Goal: Information Seeking & Learning: Learn about a topic

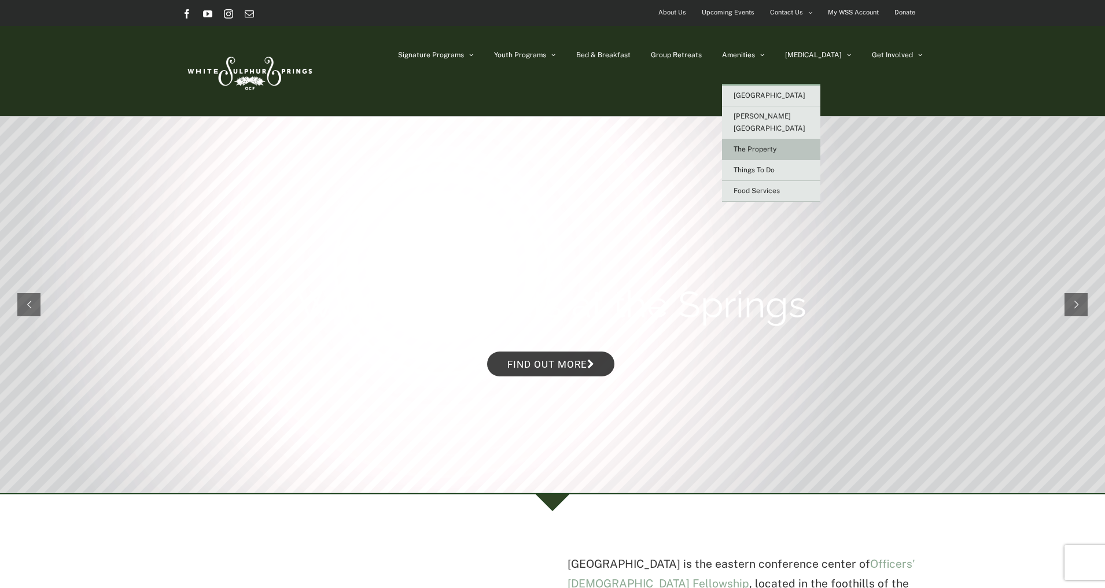
click at [776, 145] on span "The Property" at bounding box center [754, 149] width 43 height 8
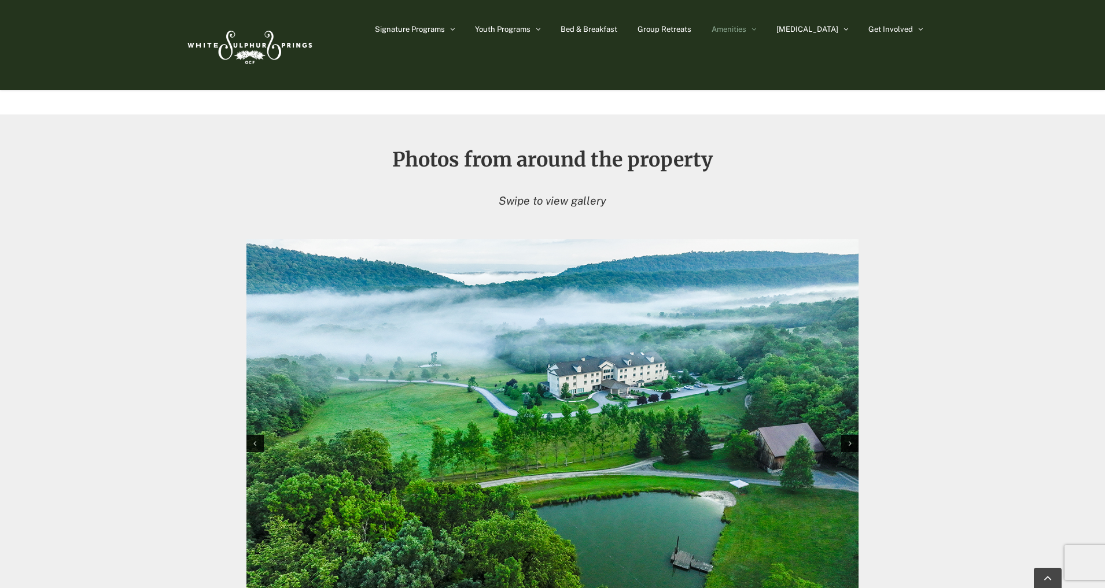
scroll to position [1272, 0]
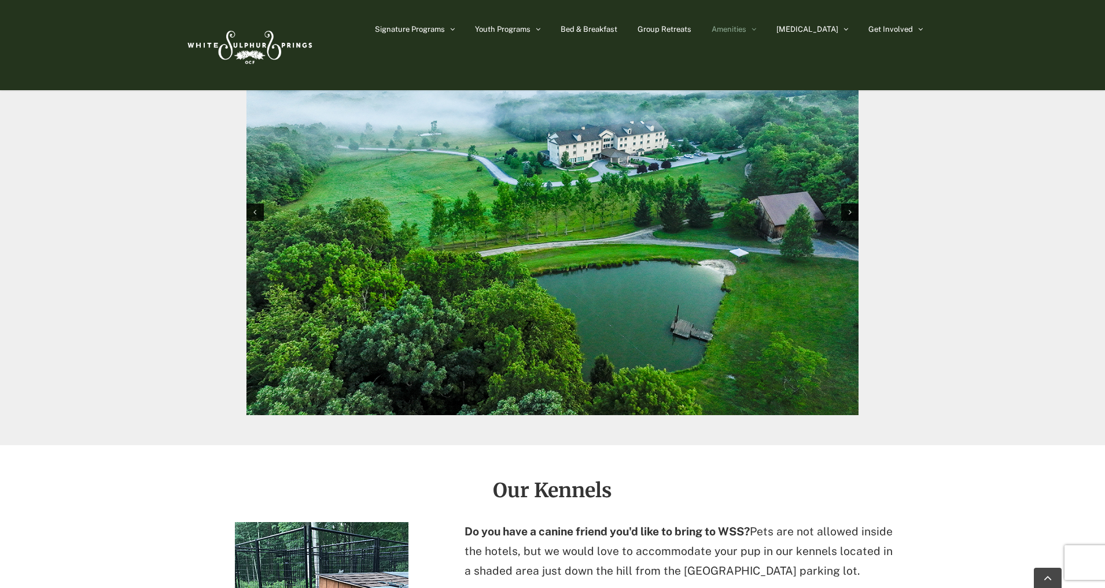
click at [851, 224] on img "1 / 10" at bounding box center [552, 212] width 612 height 408
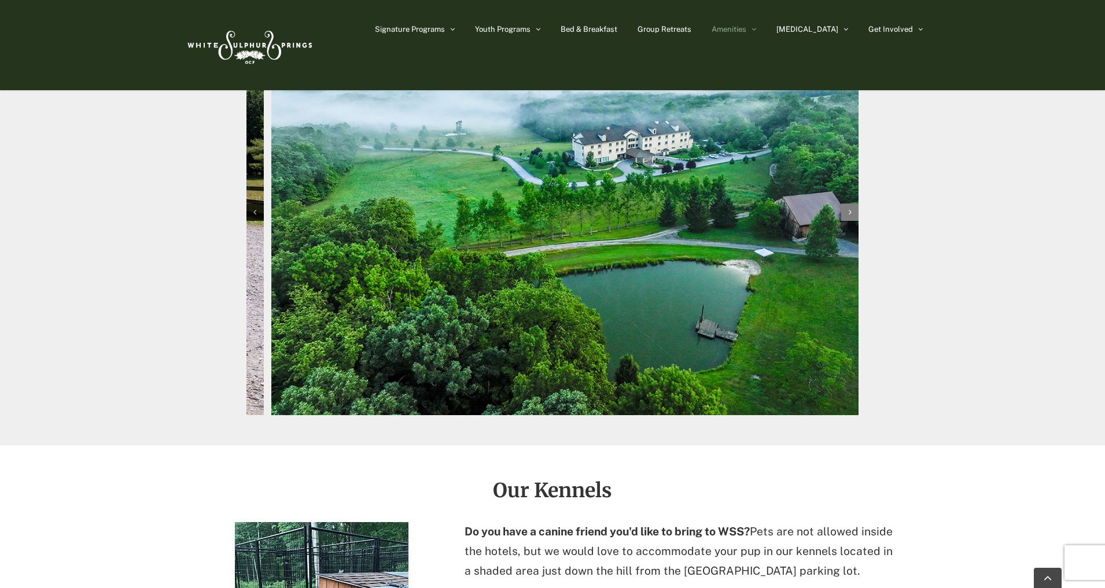
click at [851, 212] on icon "Next slide" at bounding box center [849, 212] width 3 height 8
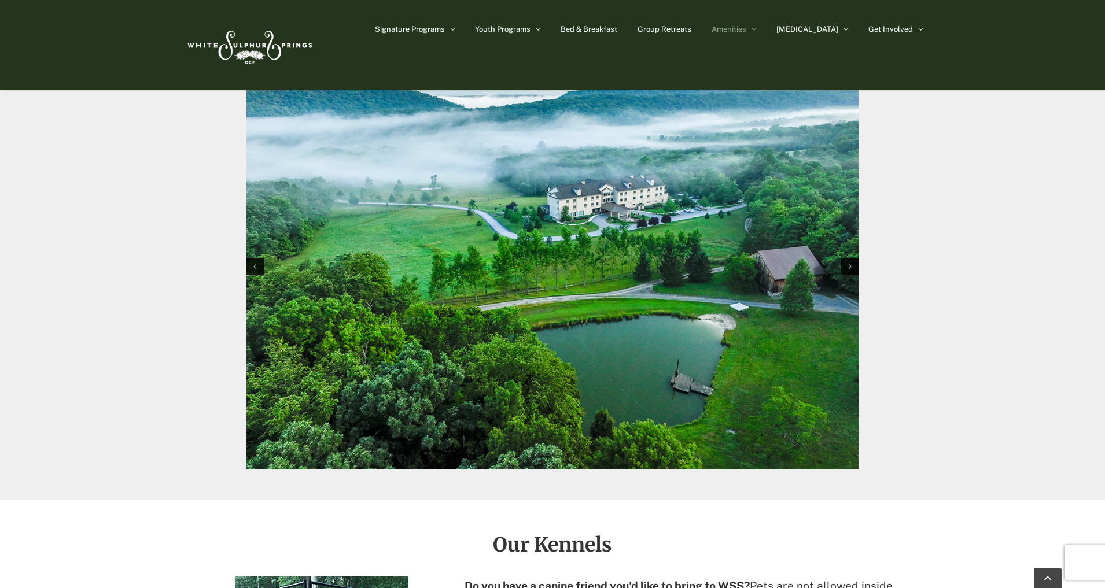
scroll to position [1099, 0]
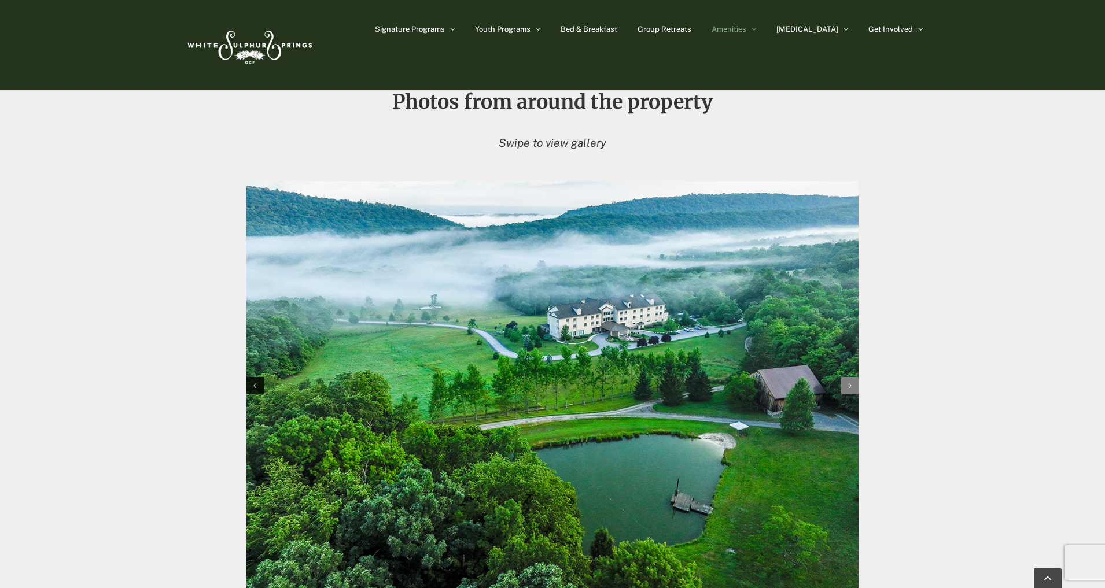
click at [851, 381] on div "Next slide" at bounding box center [849, 385] width 17 height 17
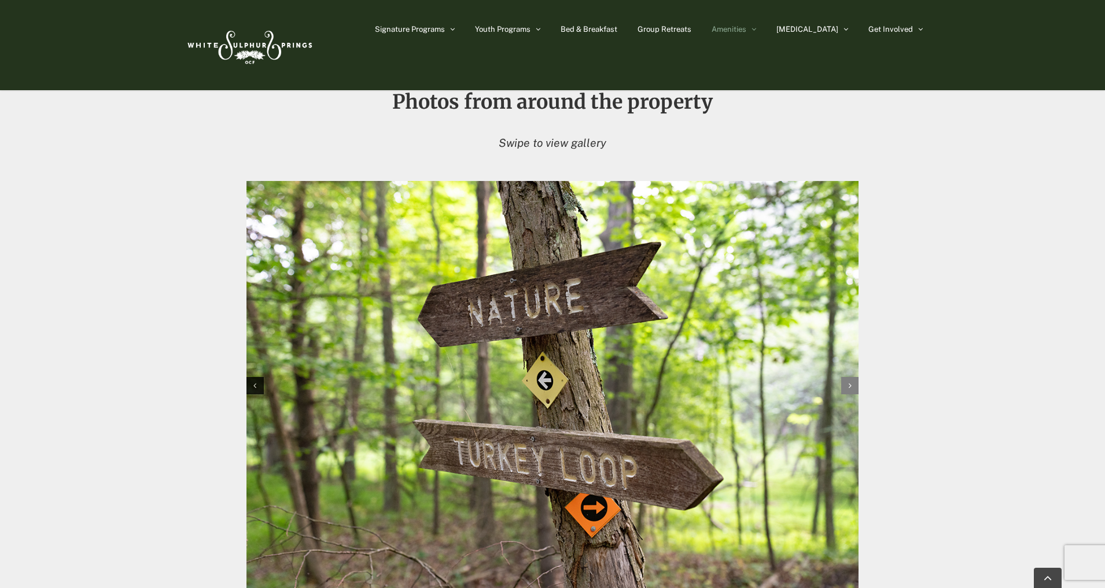
scroll to position [1157, 0]
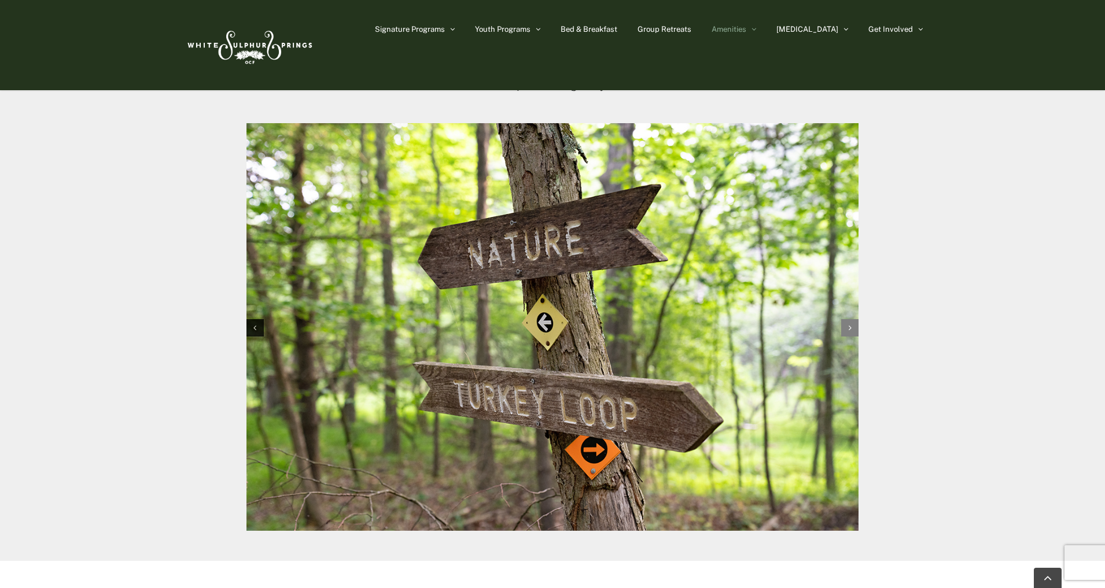
click at [853, 330] on div "Next slide" at bounding box center [849, 327] width 17 height 17
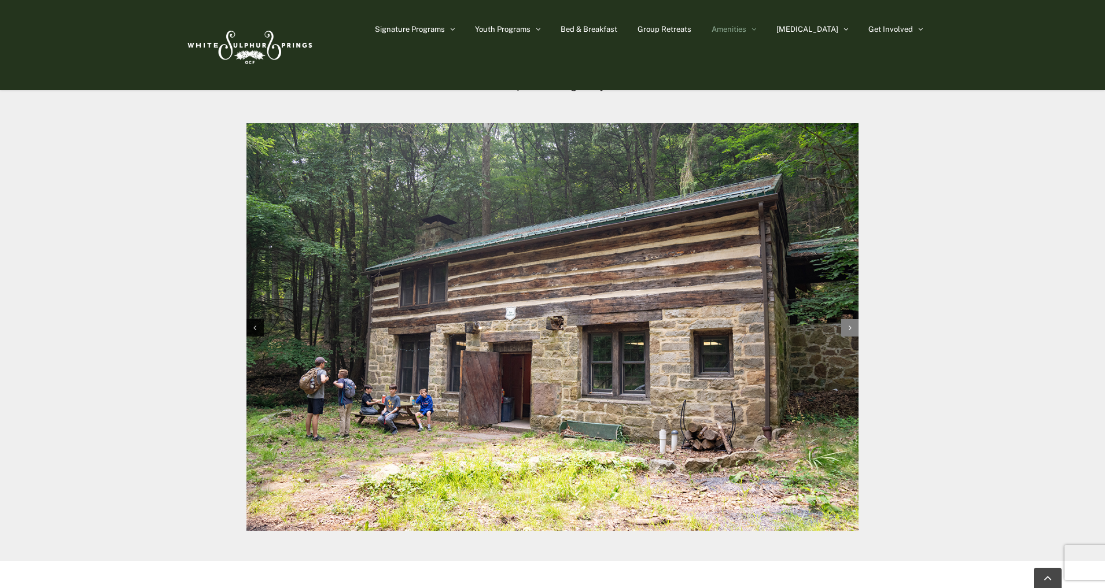
click at [853, 330] on div "Next slide" at bounding box center [849, 327] width 17 height 17
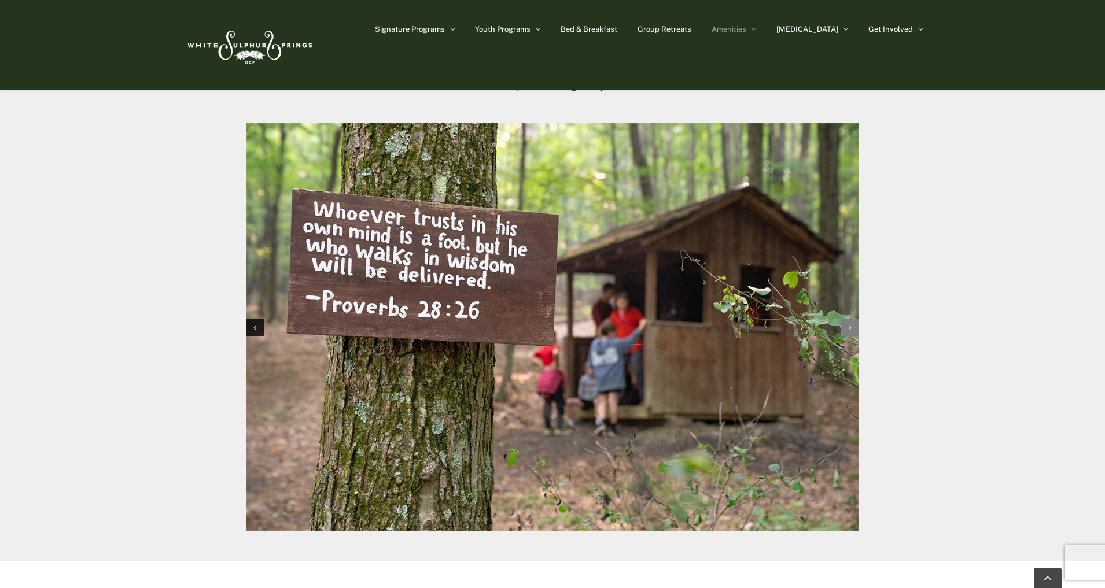
click at [853, 330] on div "Next slide" at bounding box center [849, 327] width 17 height 17
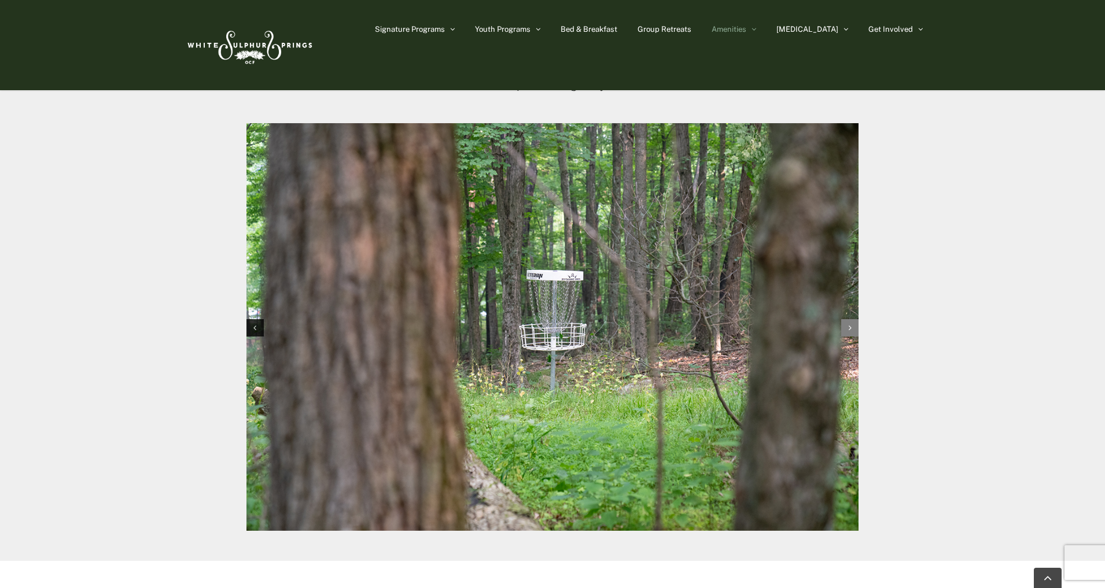
click at [853, 330] on div "Next slide" at bounding box center [849, 327] width 17 height 17
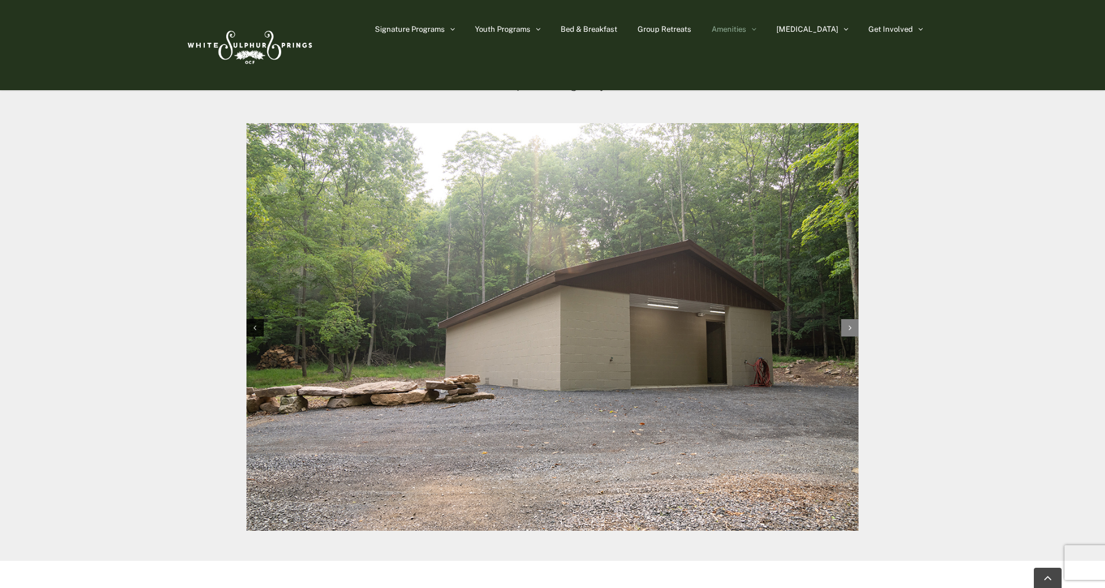
click at [853, 330] on div "Next slide" at bounding box center [849, 327] width 17 height 17
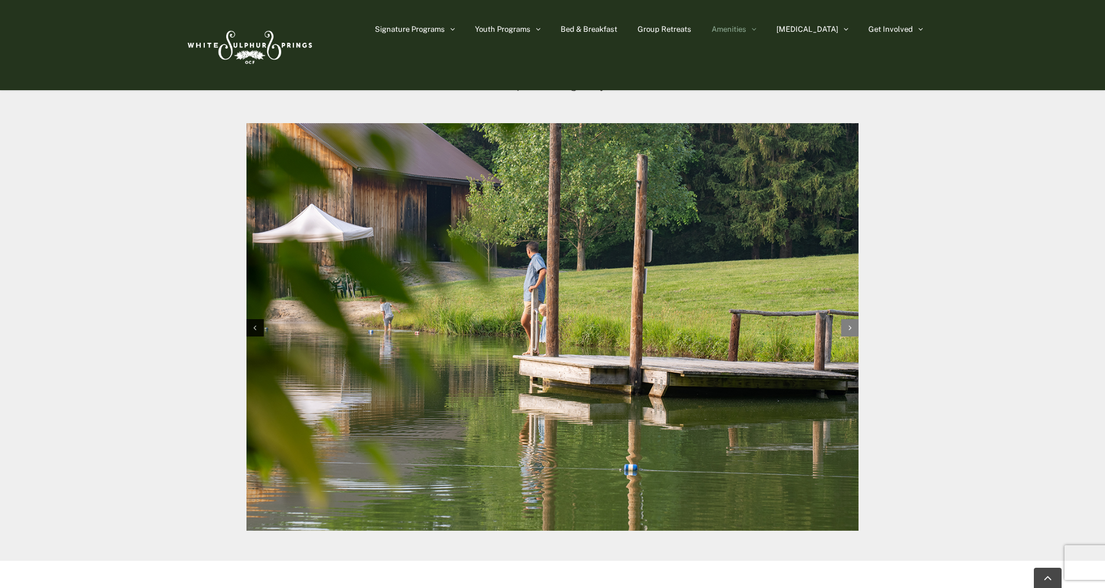
click at [853, 330] on div "Next slide" at bounding box center [849, 327] width 17 height 17
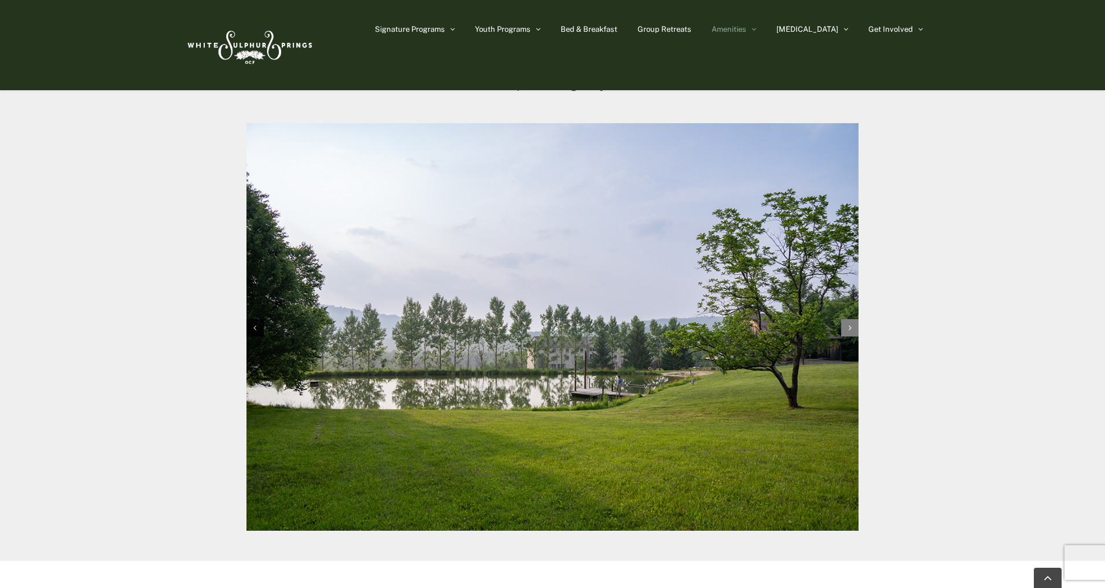
click at [853, 330] on div "Next slide" at bounding box center [849, 327] width 17 height 17
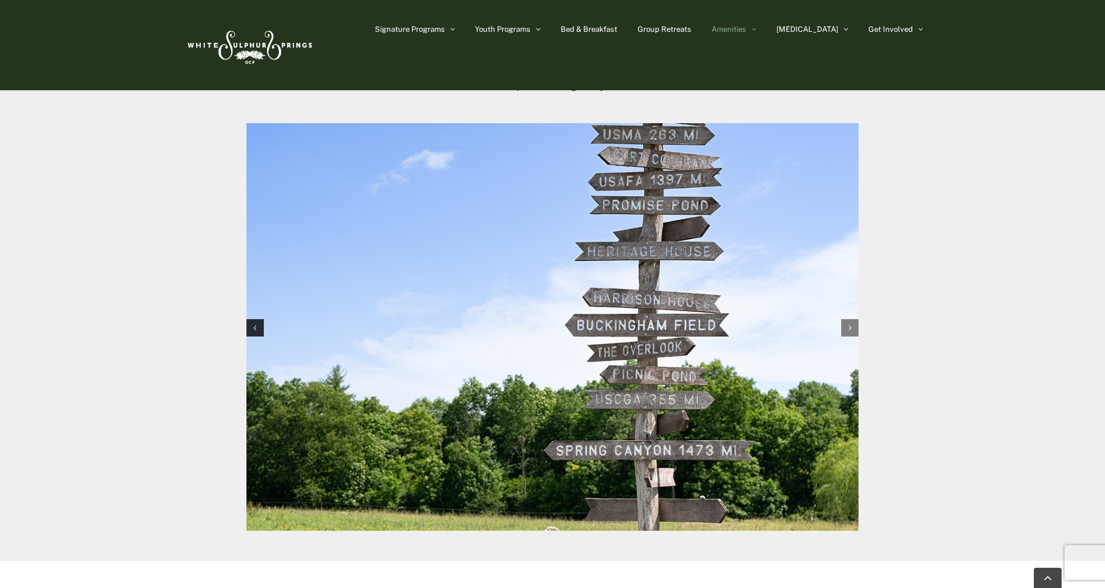
click at [853, 330] on div "Next slide" at bounding box center [849, 327] width 17 height 17
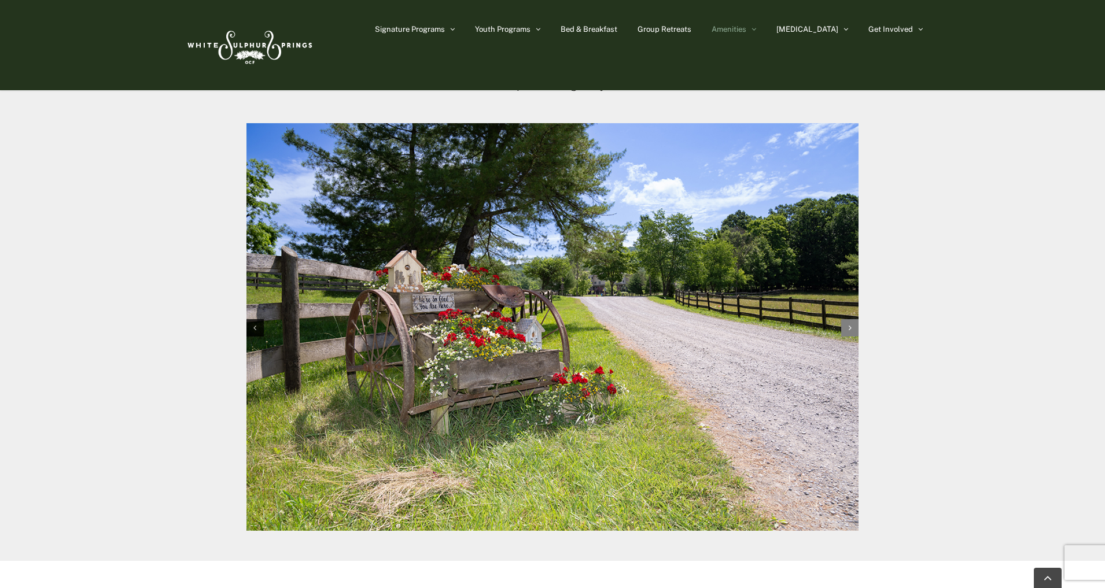
click at [853, 330] on div "Next slide" at bounding box center [849, 327] width 17 height 17
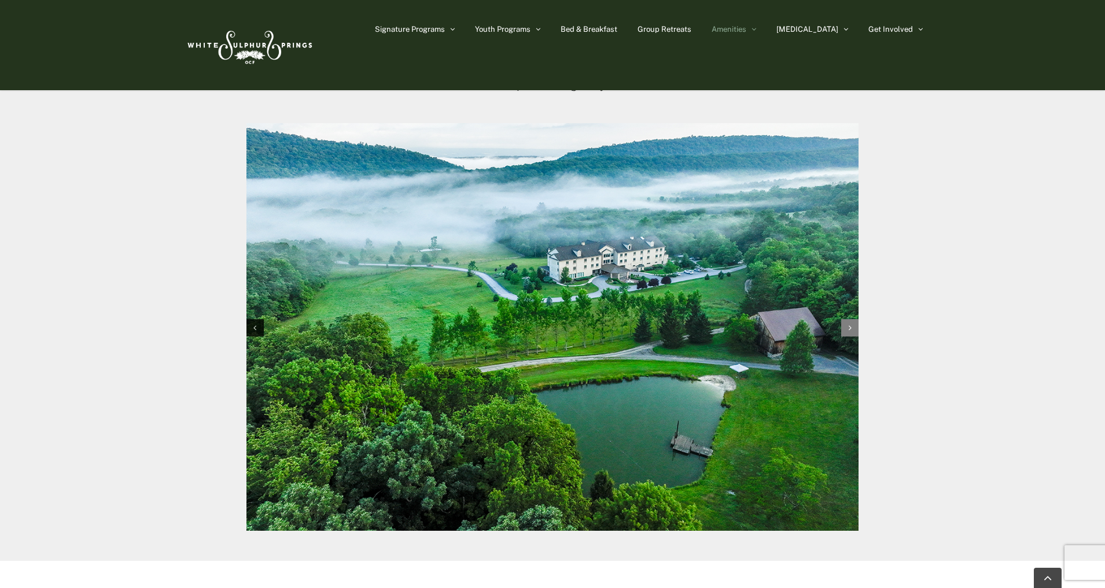
click at [853, 330] on div "Next slide" at bounding box center [849, 327] width 17 height 17
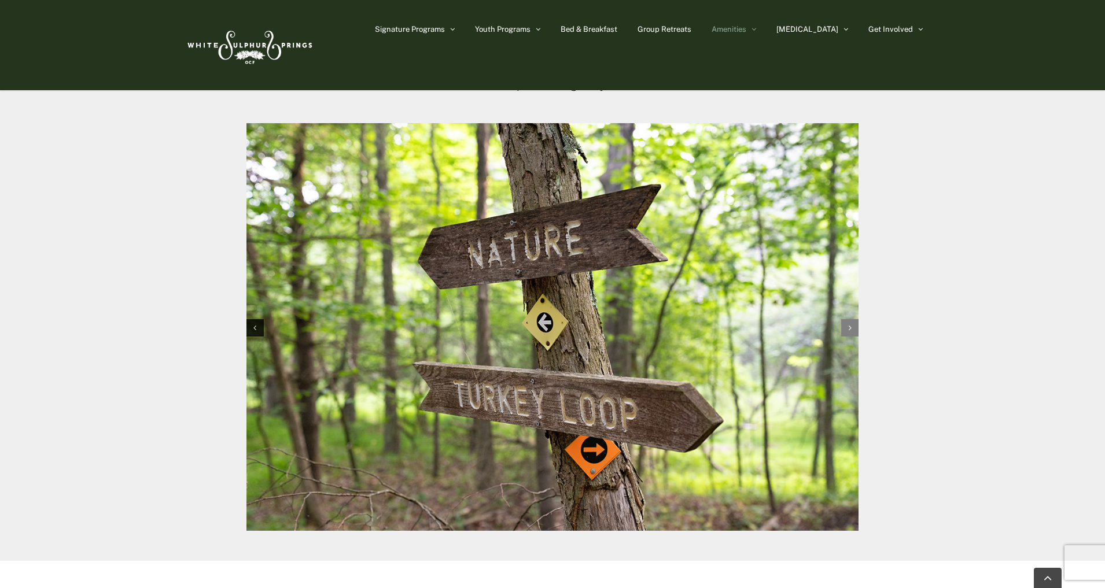
click at [853, 330] on div "Next slide" at bounding box center [849, 327] width 17 height 17
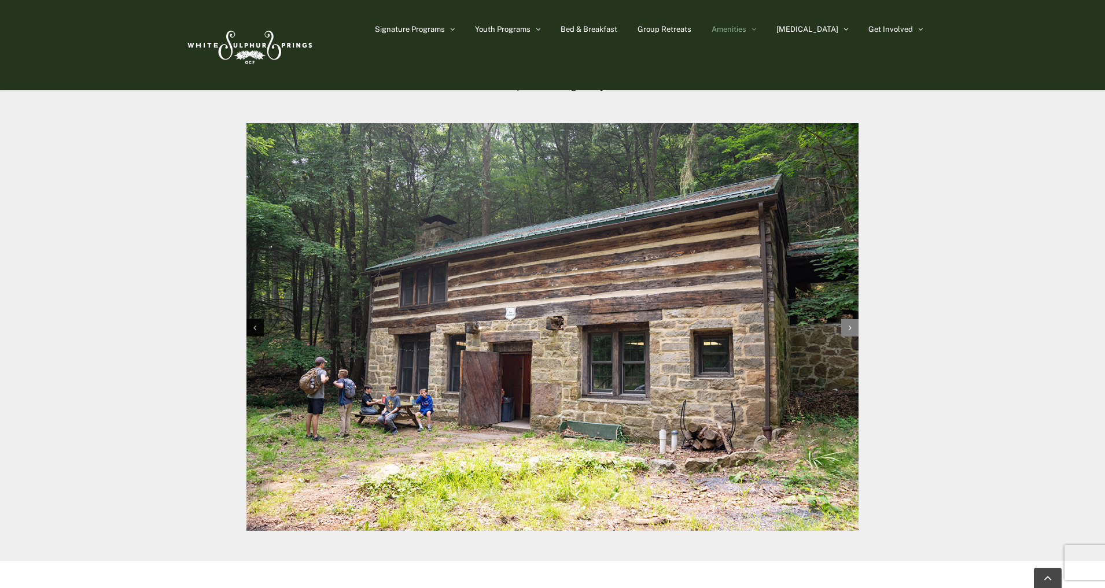
click at [853, 330] on div "Next slide" at bounding box center [849, 327] width 17 height 17
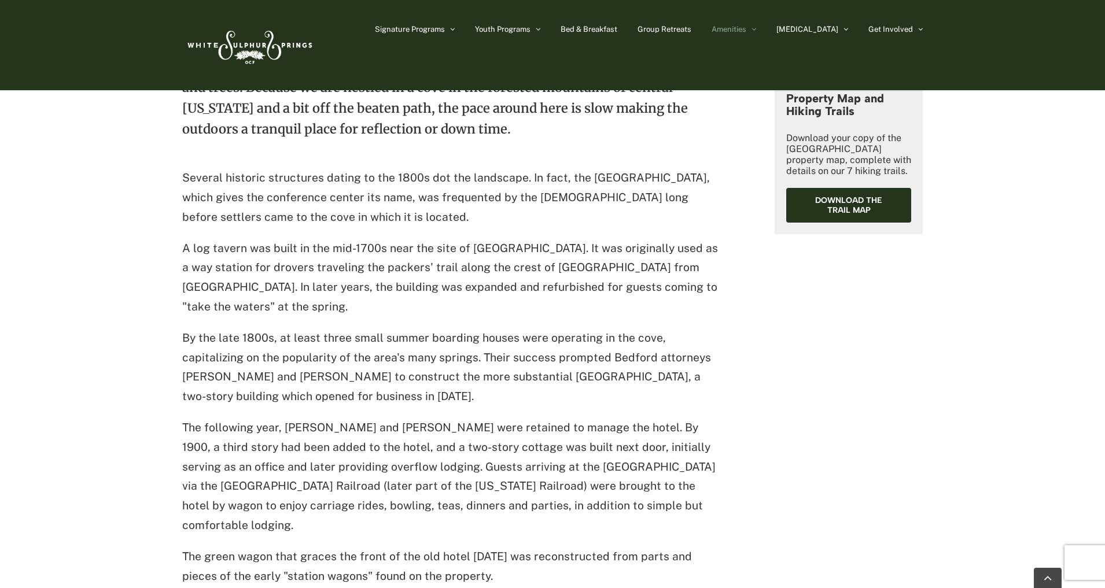
scroll to position [0, 0]
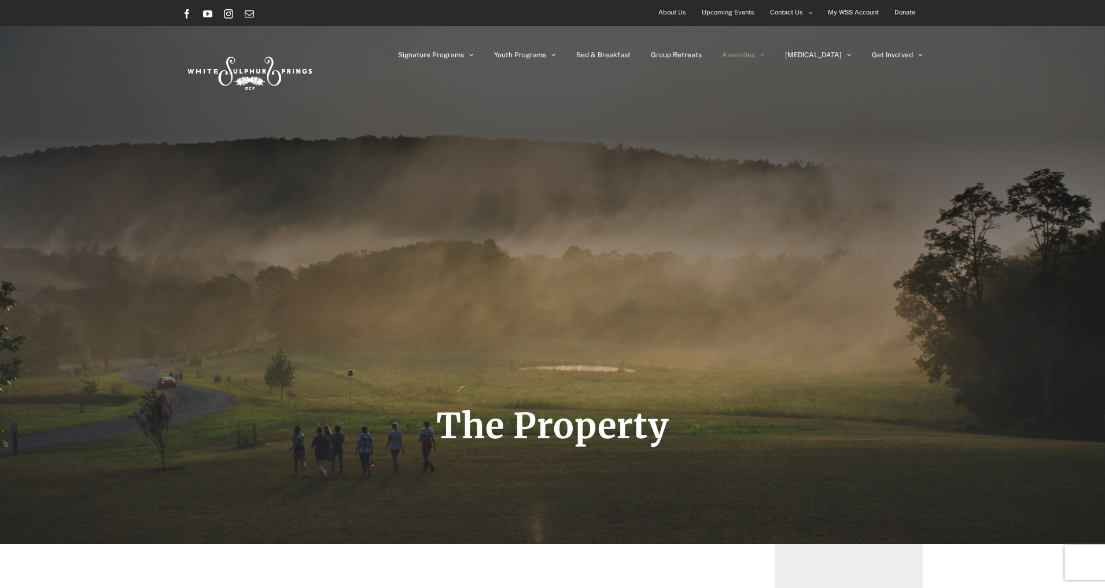
click at [682, 13] on span "About Us" at bounding box center [672, 12] width 28 height 17
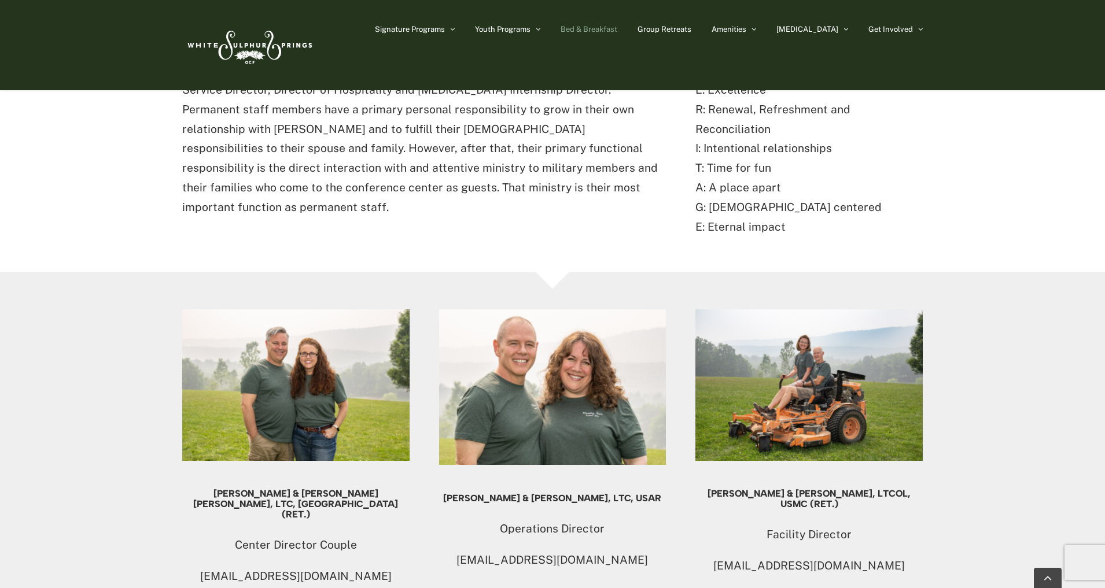
scroll to position [231, 0]
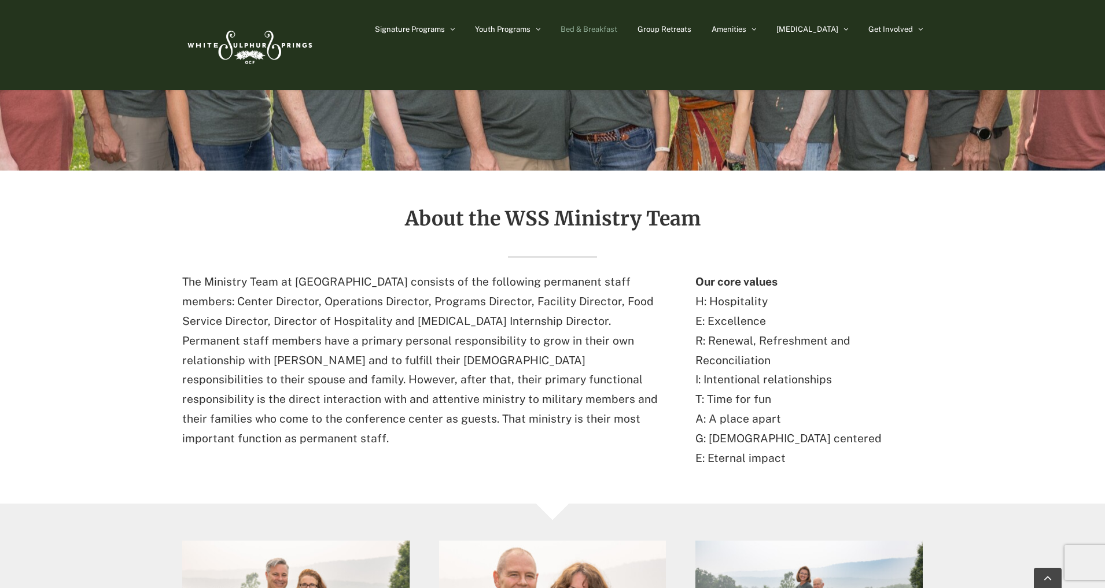
click at [617, 28] on span "Bed & Breakfast" at bounding box center [588, 29] width 57 height 8
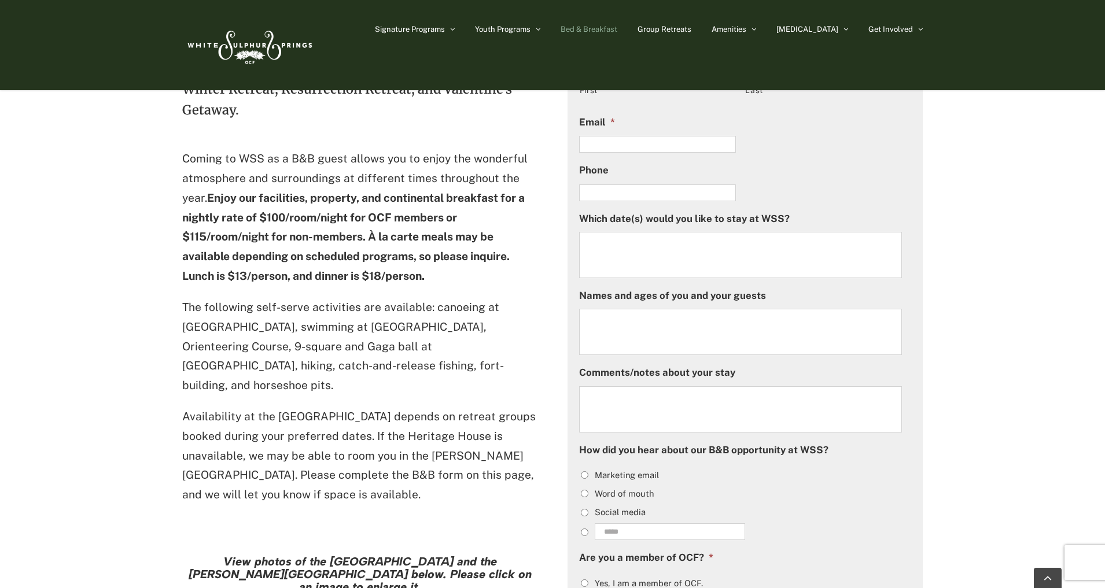
scroll to position [752, 0]
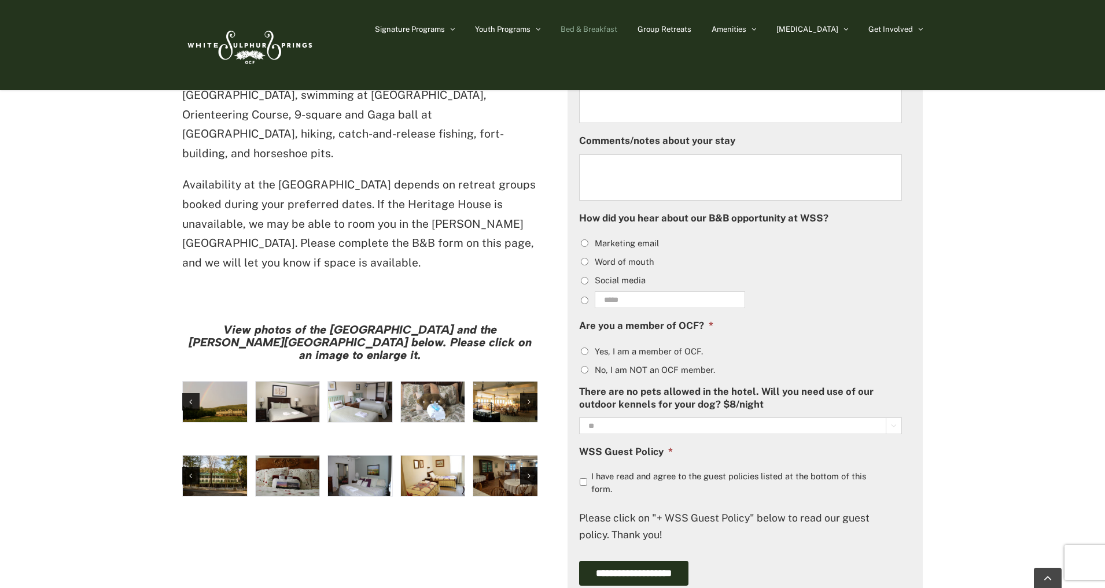
click at [233, 382] on img "large-heritage" at bounding box center [215, 402] width 64 height 40
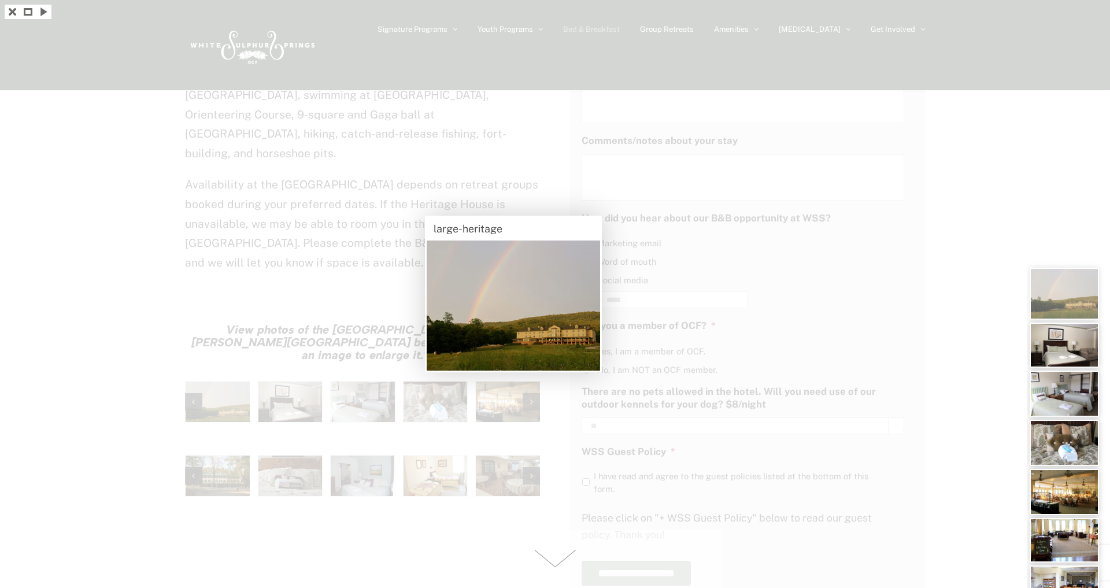
click at [1059, 345] on img at bounding box center [1064, 345] width 69 height 45
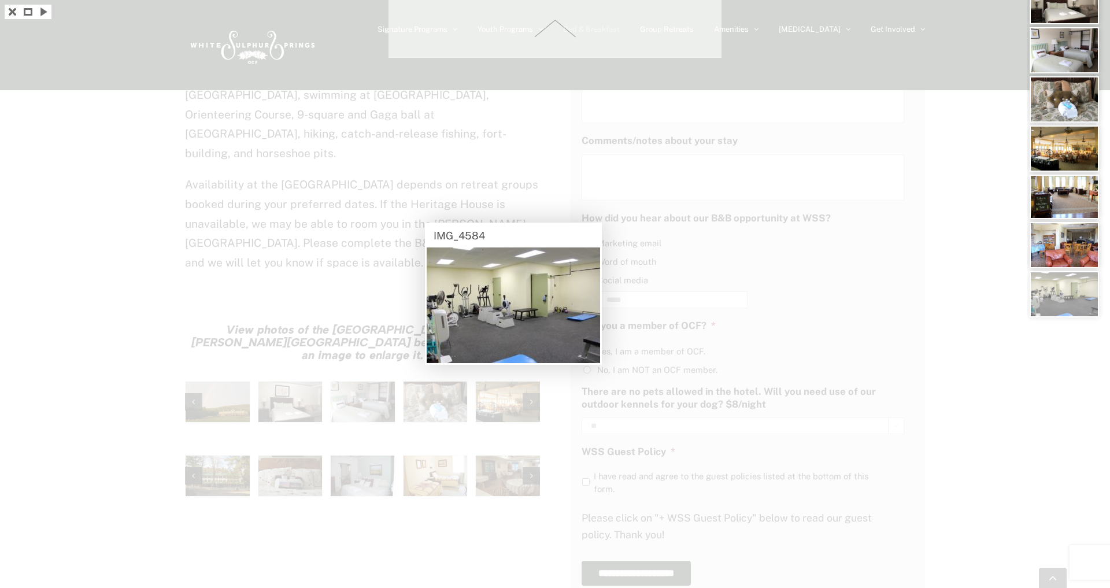
drag, startPoint x: 969, startPoint y: 375, endPoint x: 981, endPoint y: 371, distance: 12.3
click at [981, 371] on div at bounding box center [555, 294] width 1110 height 588
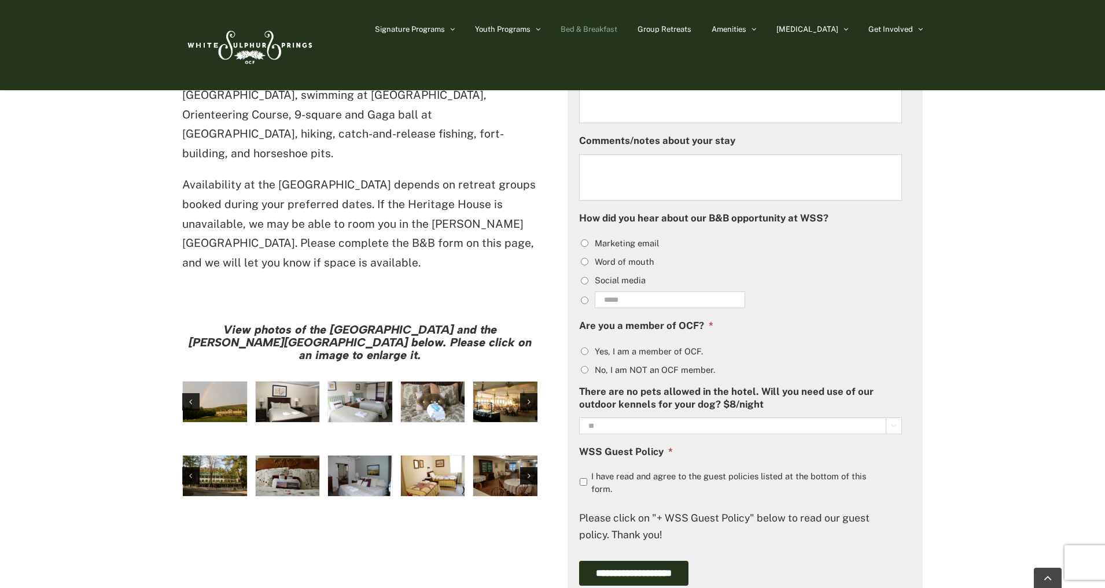
click at [233, 456] on img "Harrison House Exterior" at bounding box center [215, 476] width 64 height 40
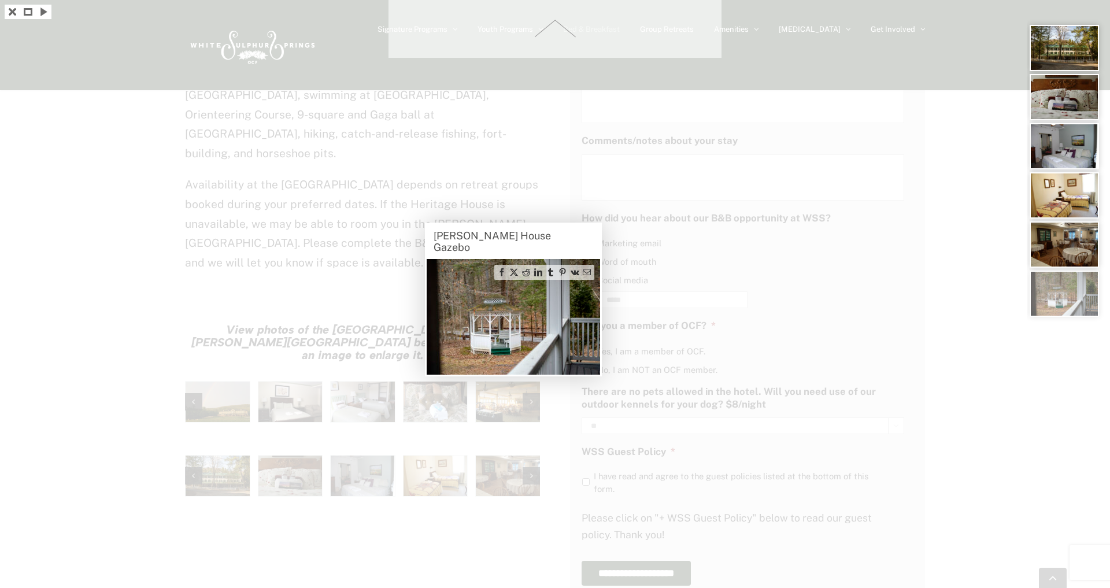
click at [405, 399] on div at bounding box center [555, 294] width 1110 height 588
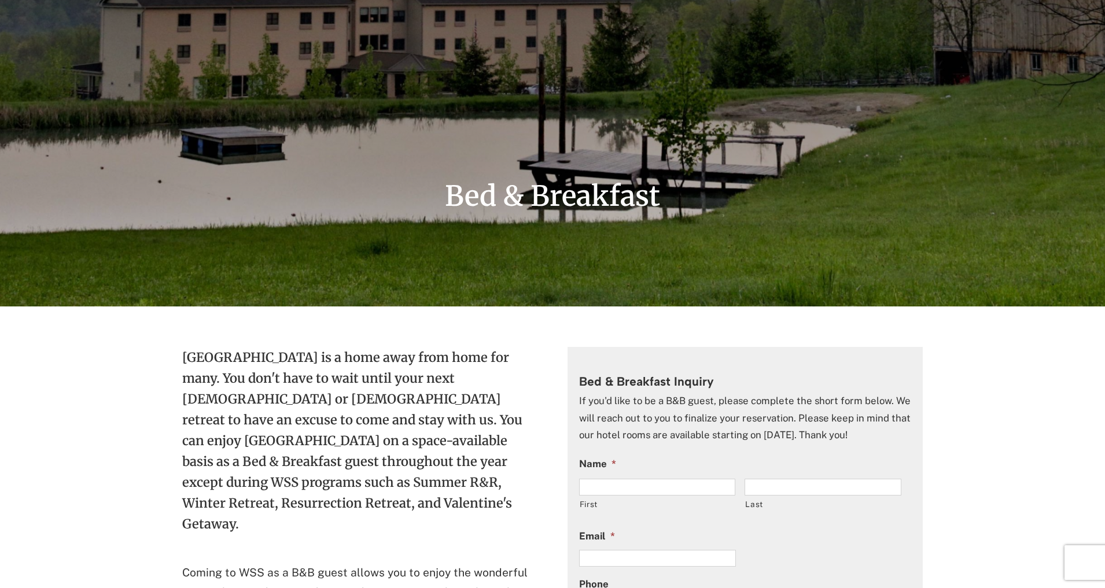
scroll to position [0, 0]
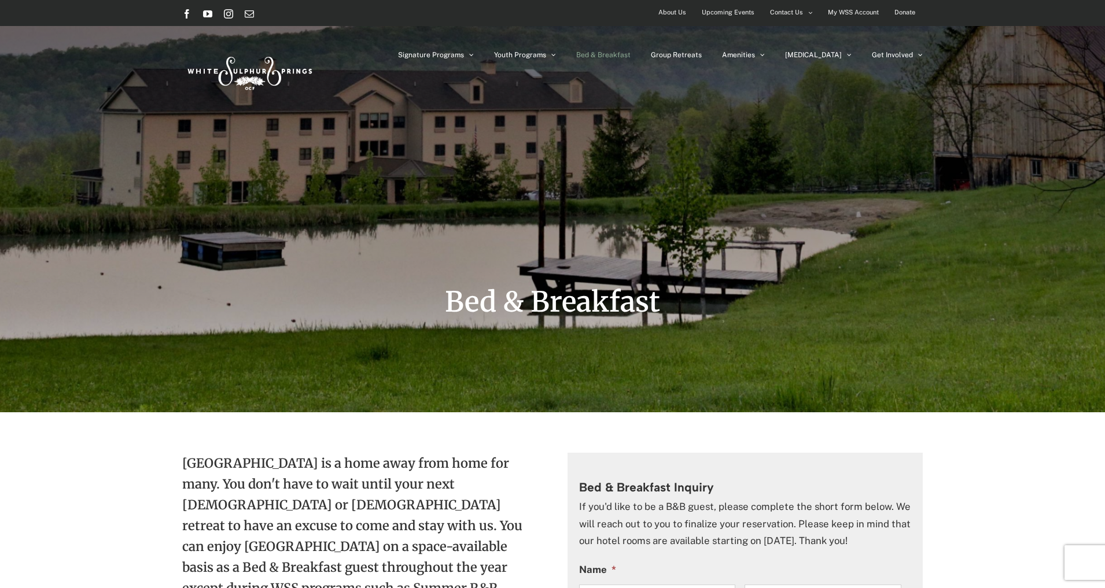
click at [236, 67] on img at bounding box center [248, 71] width 133 height 54
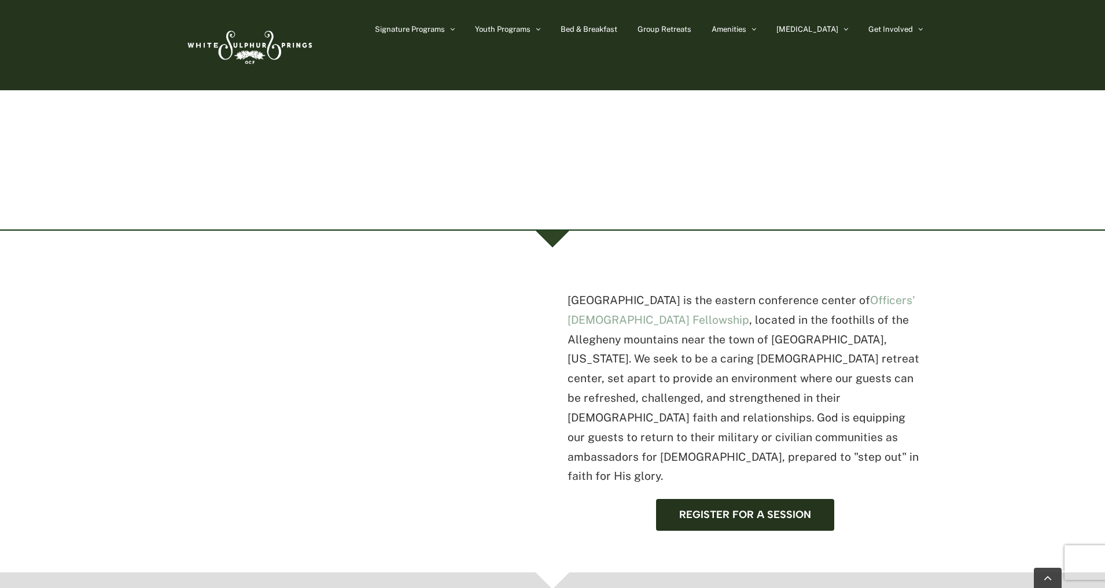
scroll to position [174, 0]
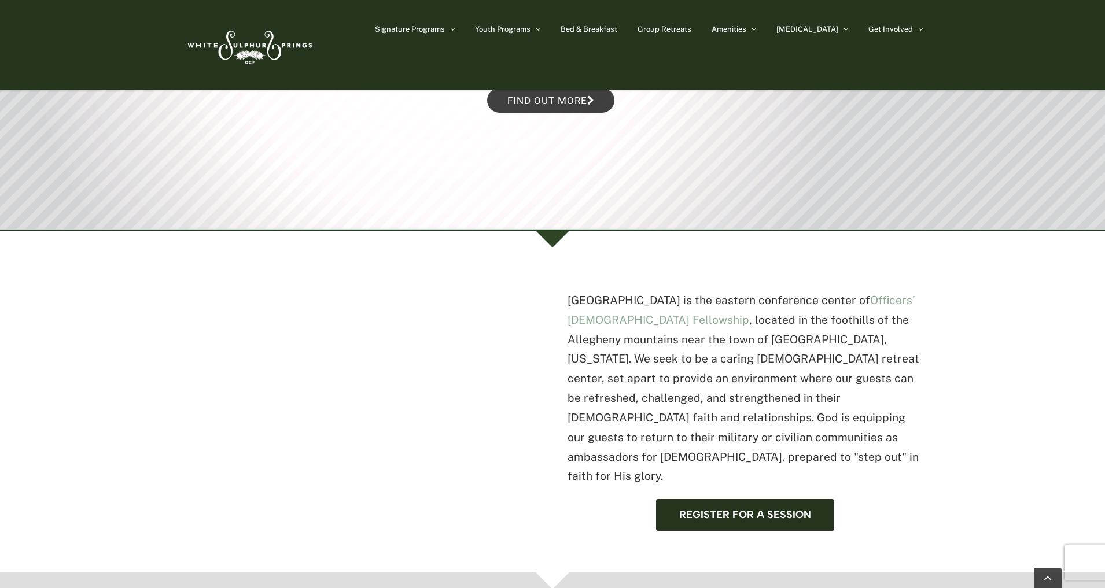
click at [865, 318] on p "[GEOGRAPHIC_DATA] is the eastern conference center of Officers' [DEMOGRAPHIC_DA…" at bounding box center [744, 388] width 355 height 195
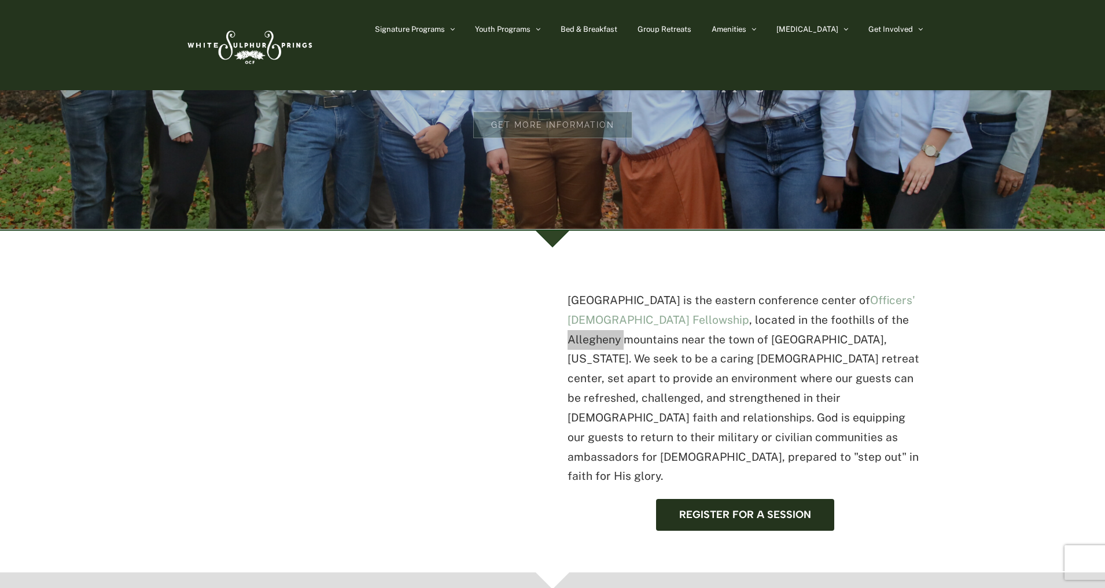
scroll to position [0, 0]
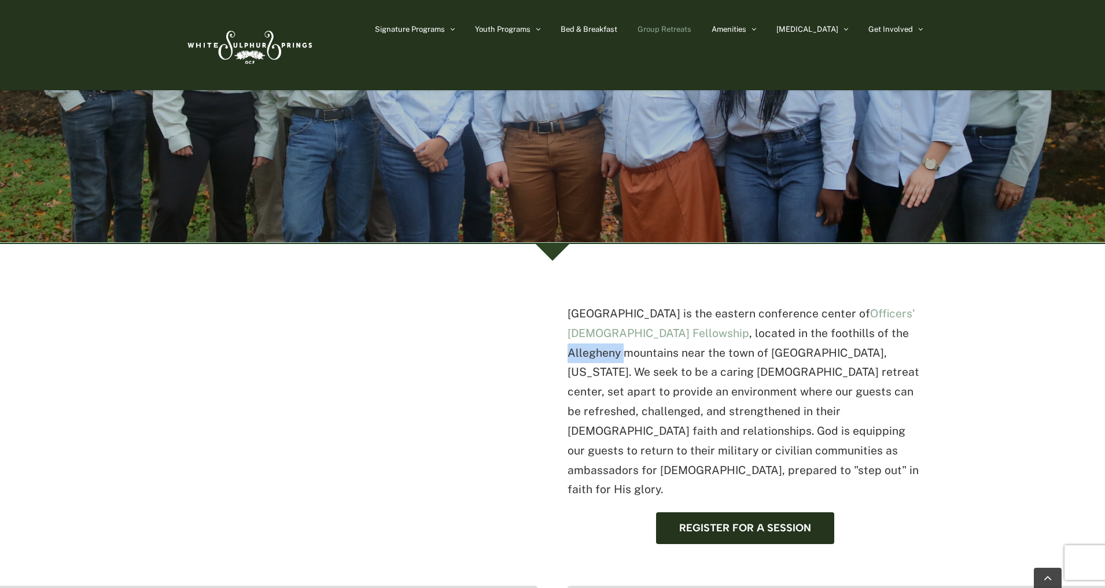
click at [691, 29] on span "Group Retreats" at bounding box center [664, 29] width 54 height 8
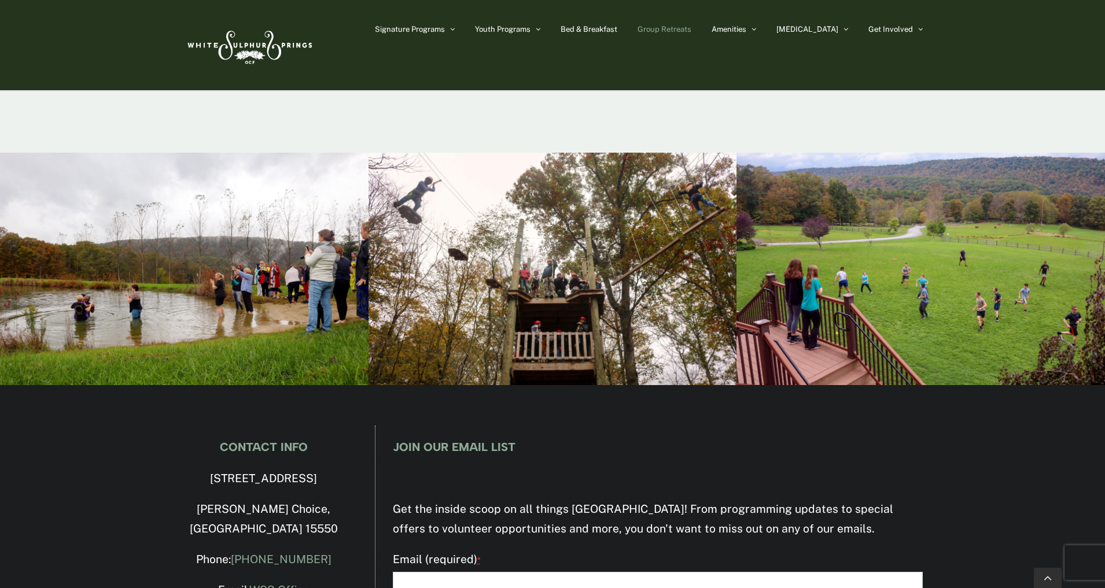
scroll to position [4071, 0]
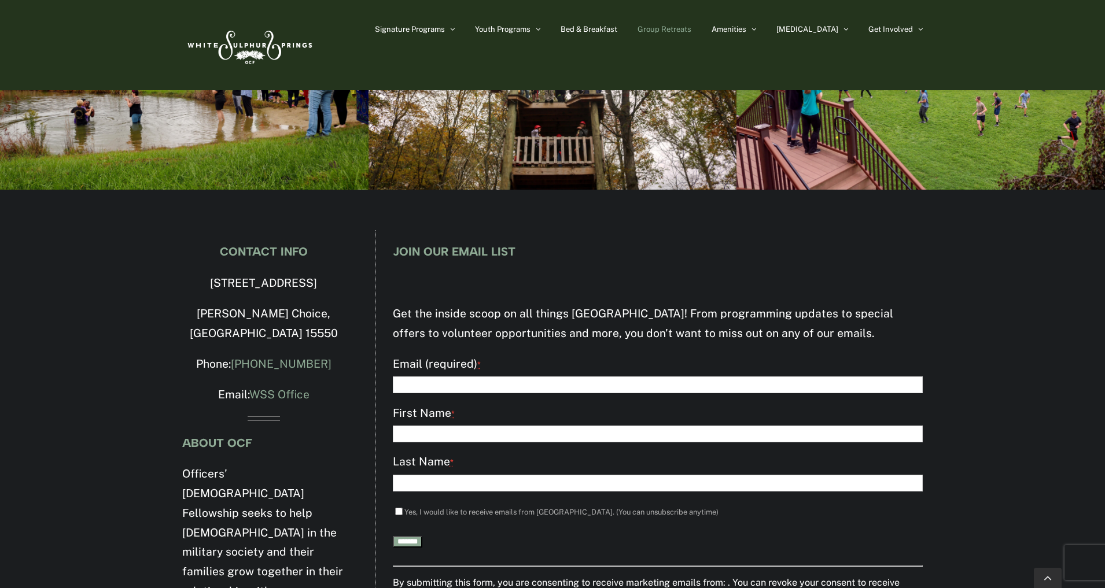
drag, startPoint x: 249, startPoint y: 56, endPoint x: 236, endPoint y: 47, distance: 15.4
click at [236, 47] on img at bounding box center [248, 45] width 133 height 54
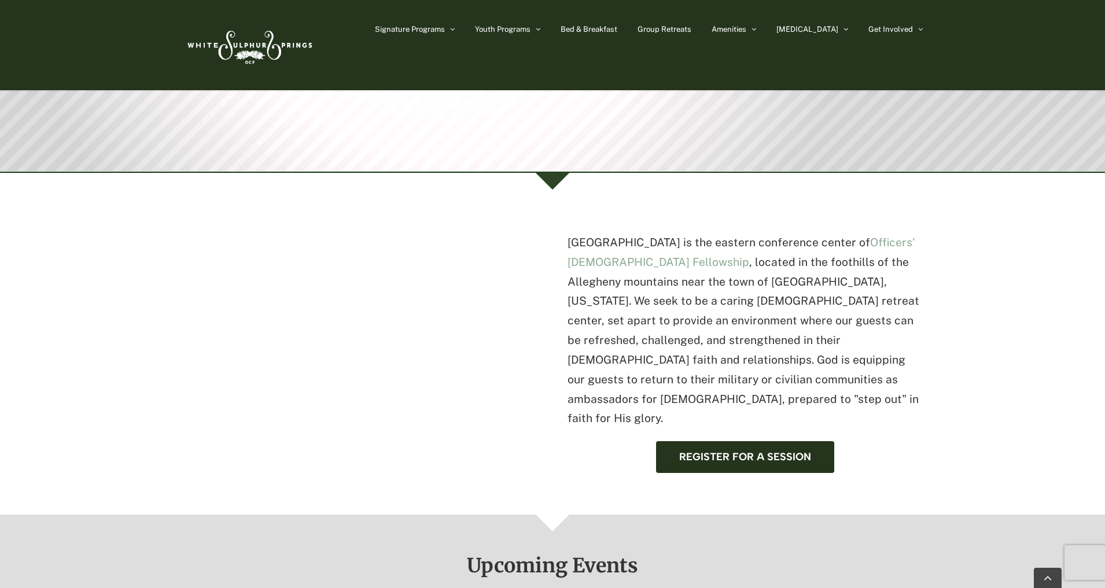
scroll to position [450, 0]
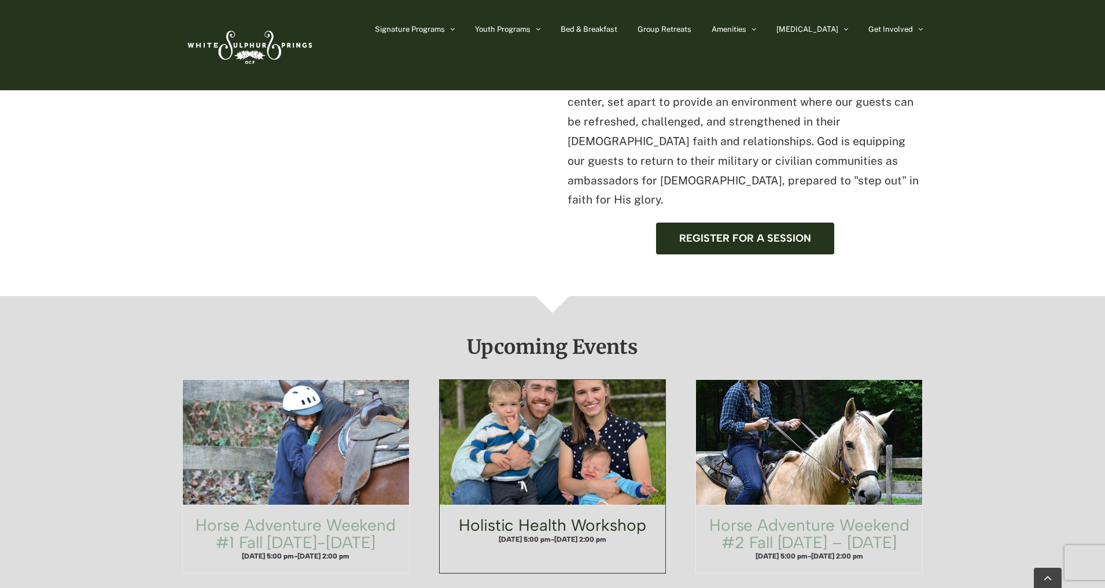
click at [633, 515] on link "Holistic Health Workshop" at bounding box center [552, 525] width 187 height 20
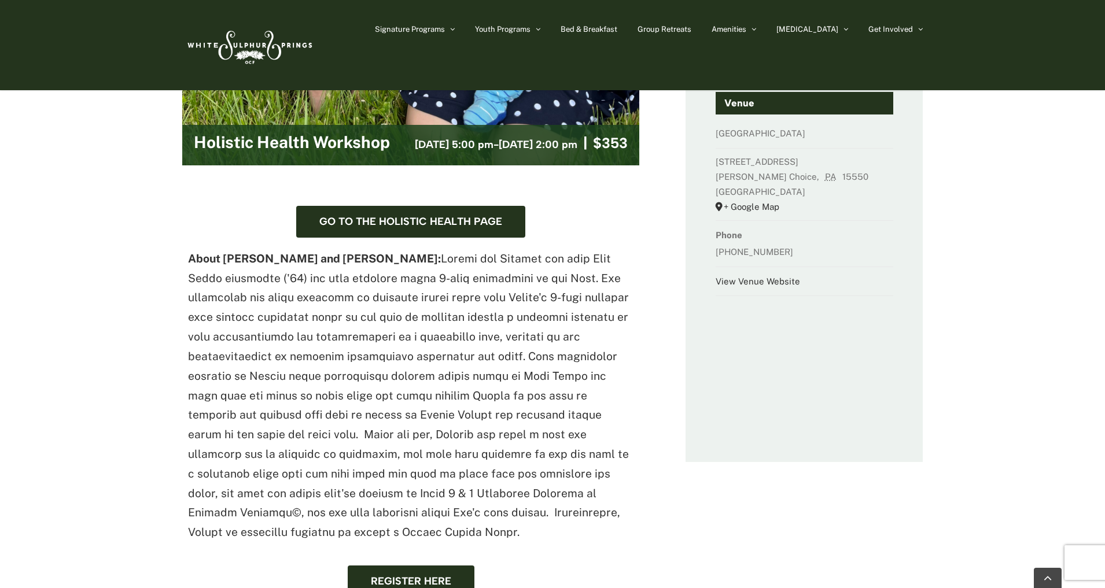
scroll to position [556, 0]
